Goal: Task Accomplishment & Management: Use online tool/utility

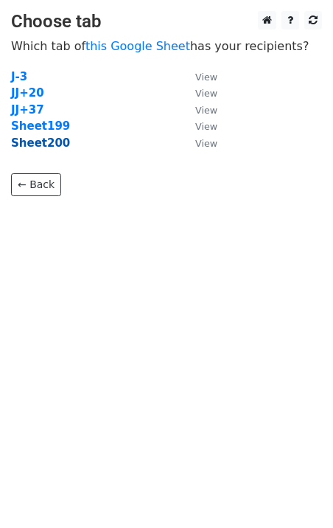
click at [43, 148] on strong "Sheet200" at bounding box center [40, 142] width 59 height 13
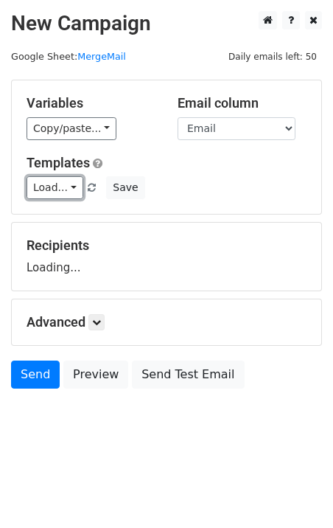
click at [45, 194] on link "Load..." at bounding box center [55, 187] width 57 height 23
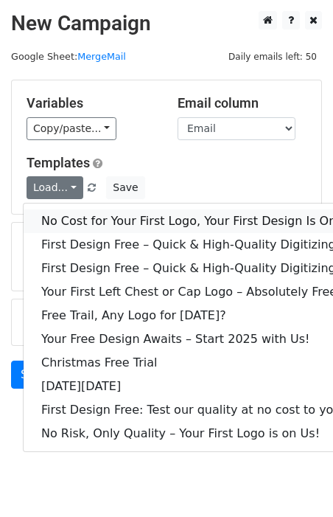
click at [94, 223] on link "No Cost for Your First Logo, Your First Design Is On Us!" at bounding box center [201, 221] width 354 height 24
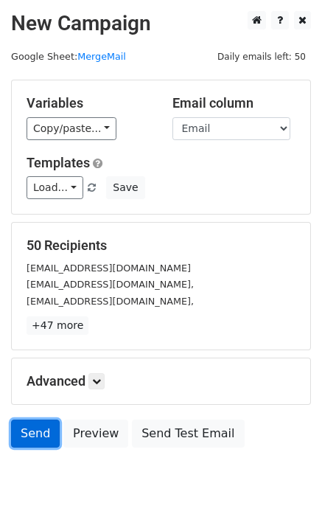
click at [23, 440] on link "Send" at bounding box center [35, 433] width 49 height 28
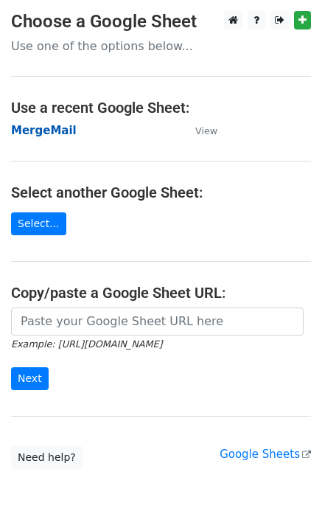
click at [60, 127] on strong "MergeMail" at bounding box center [44, 130] width 66 height 13
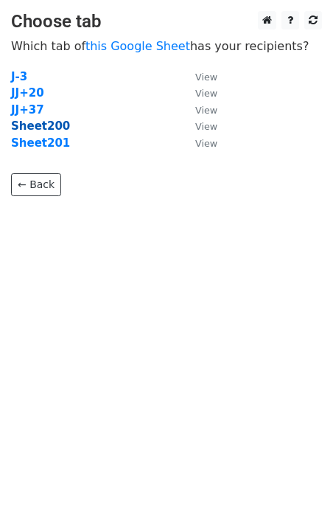
click at [52, 125] on strong "Sheet200" at bounding box center [40, 125] width 59 height 13
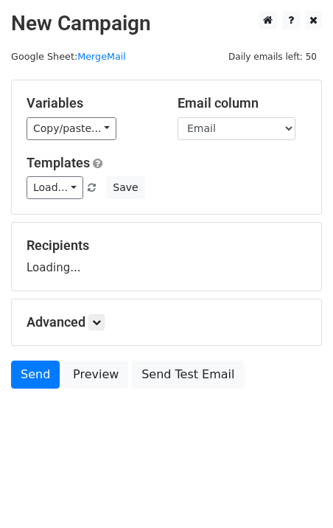
click at [53, 175] on div "Templates Load... No Cost for Your First Logo, Your First Design Is On Us! Firs…" at bounding box center [166, 177] width 302 height 45
click at [53, 183] on link "Load..." at bounding box center [55, 187] width 57 height 23
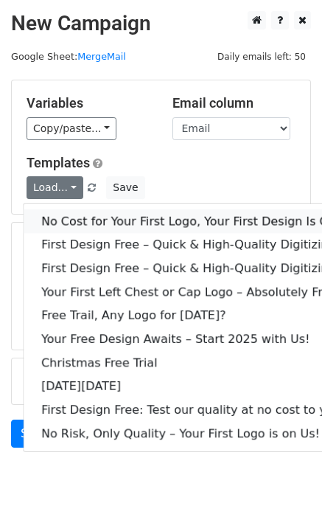
click at [72, 215] on link "No Cost for Your First Logo, Your First Design Is On Us!" at bounding box center [201, 221] width 354 height 24
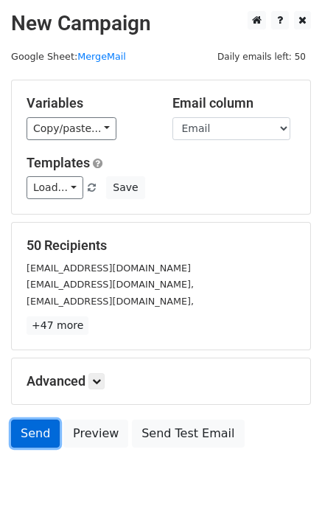
click at [40, 444] on link "Send" at bounding box center [35, 433] width 49 height 28
